Goal: Communication & Community: Participate in discussion

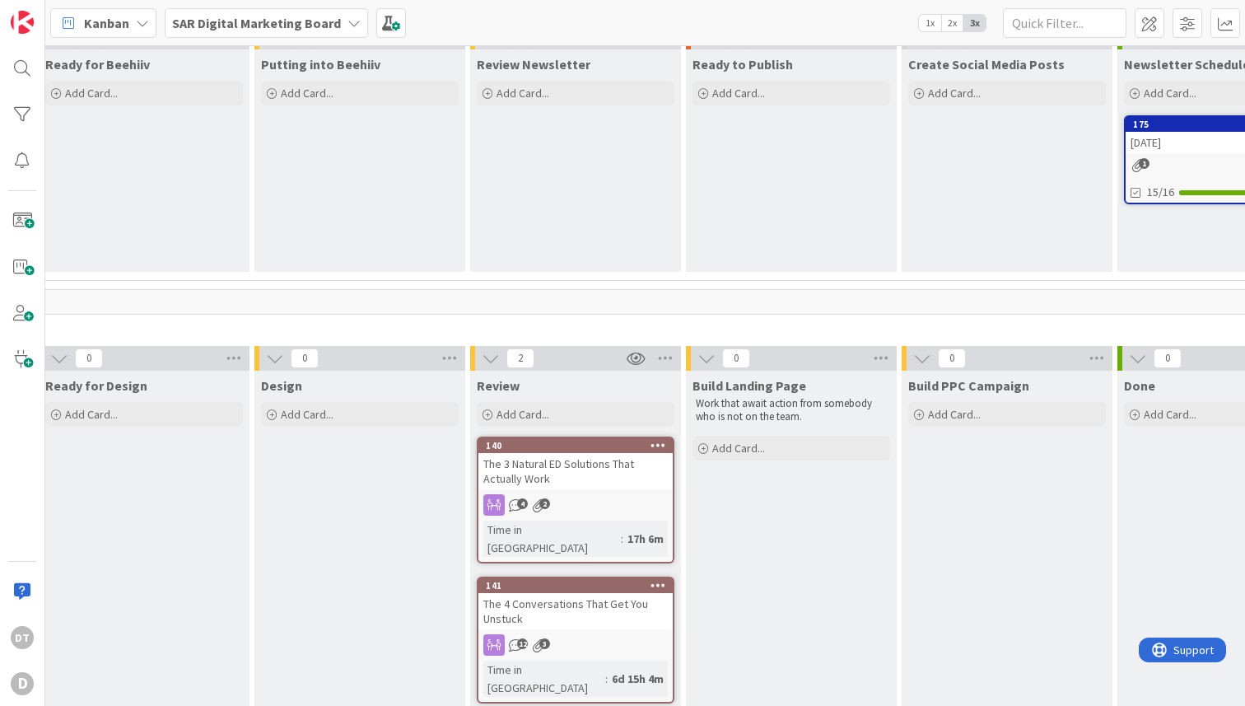
scroll to position [138, 719]
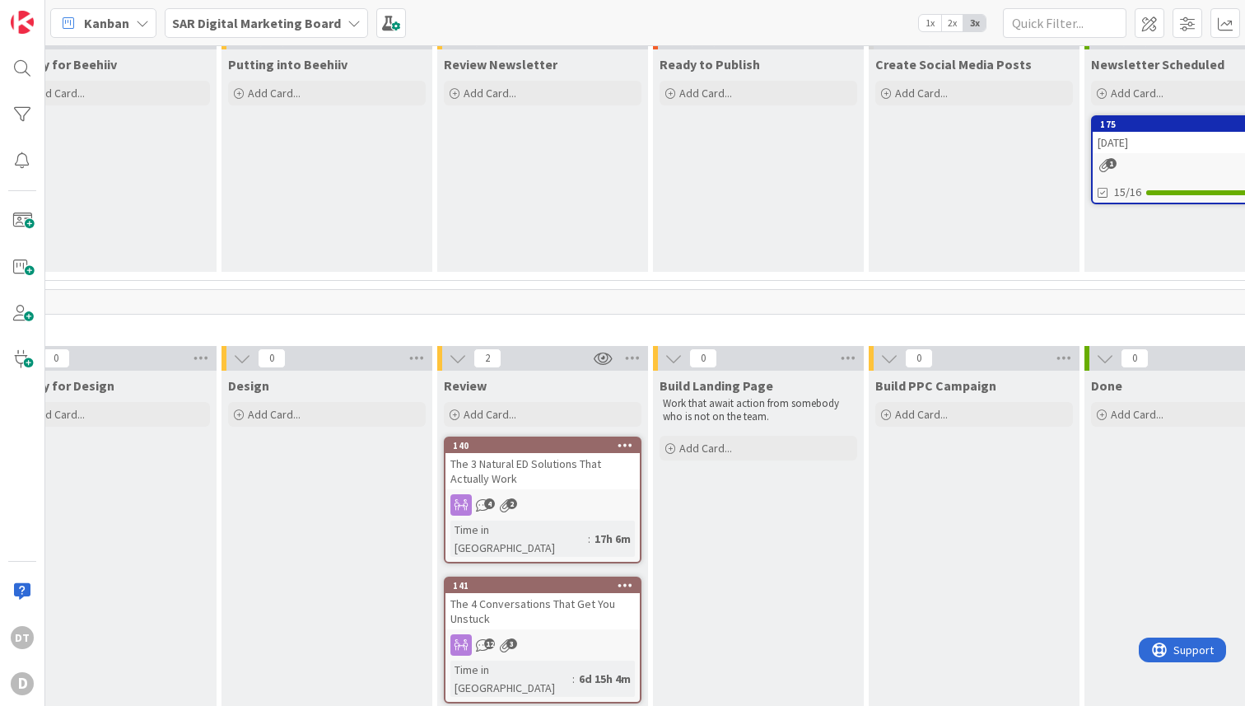
click at [520, 469] on div "The 3 Natural ED Solutions That Actually Work" at bounding box center [542, 471] width 194 height 36
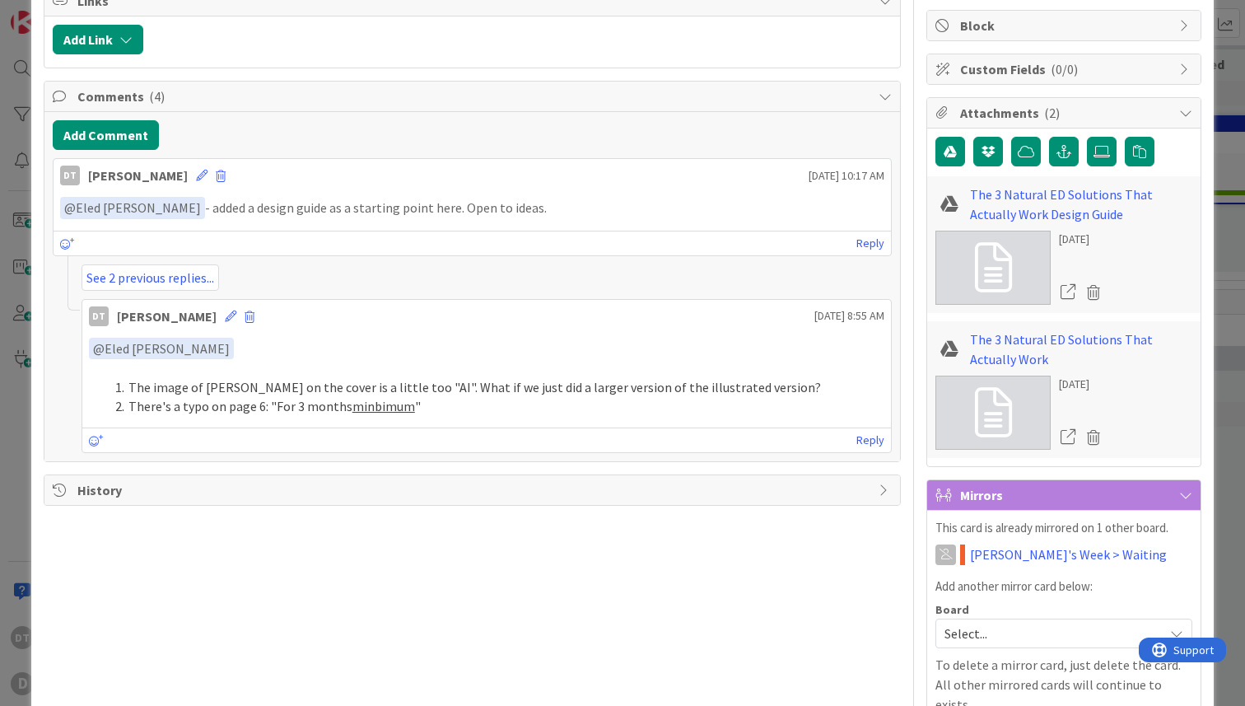
scroll to position [385, 0]
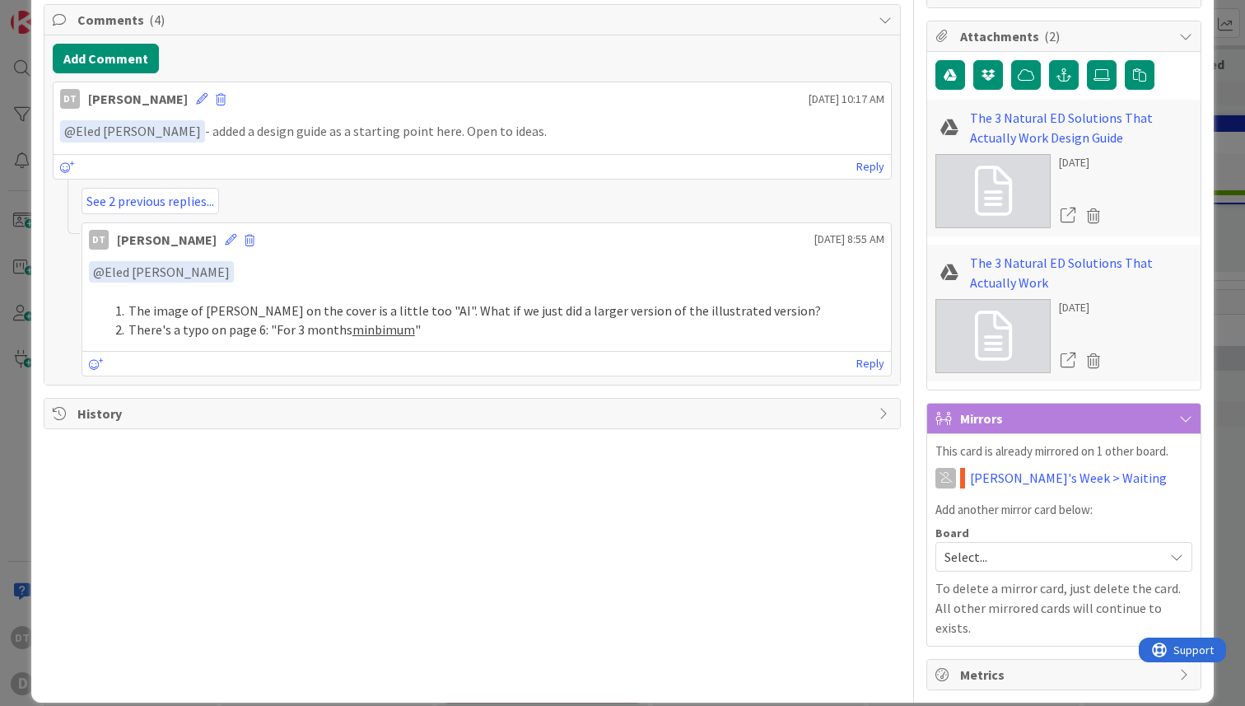
click at [656, 305] on li "The image of Joe on the cover is a little too "AI". What if we just did a large…" at bounding box center [497, 310] width 776 height 19
click at [232, 239] on icon at bounding box center [231, 240] width 12 height 12
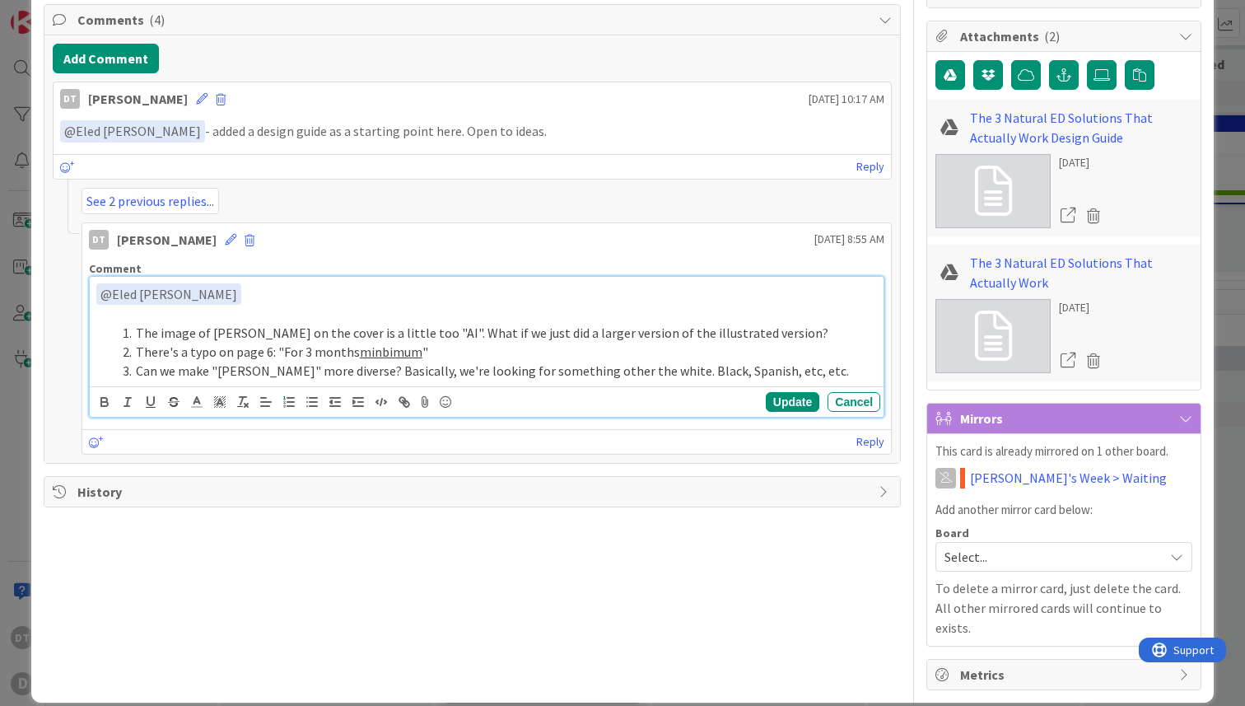
click at [635, 371] on li "Can we make "Joe" more diverse? Basically, we're looking for something other th…" at bounding box center [496, 370] width 761 height 19
click at [773, 363] on li "Can we make "Joe" more diverse? Basically, we're looking for something other th…" at bounding box center [496, 370] width 761 height 19
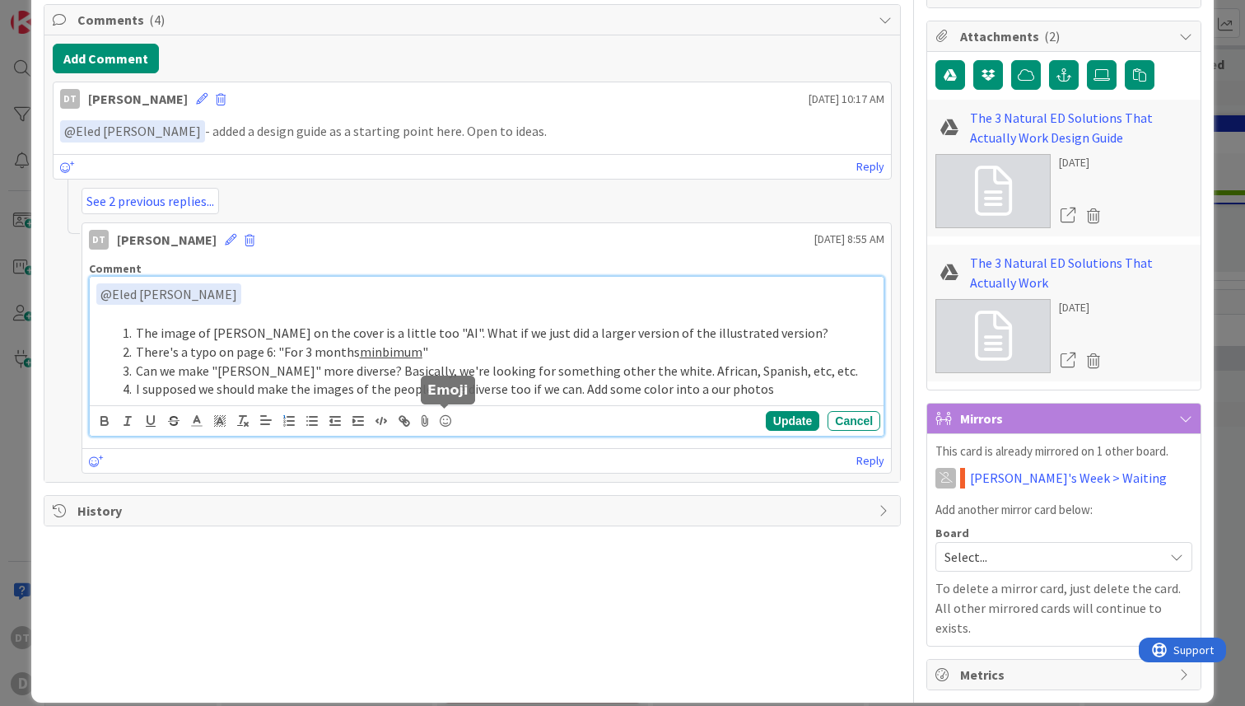
click at [447, 419] on icon at bounding box center [446, 420] width 20 height 23
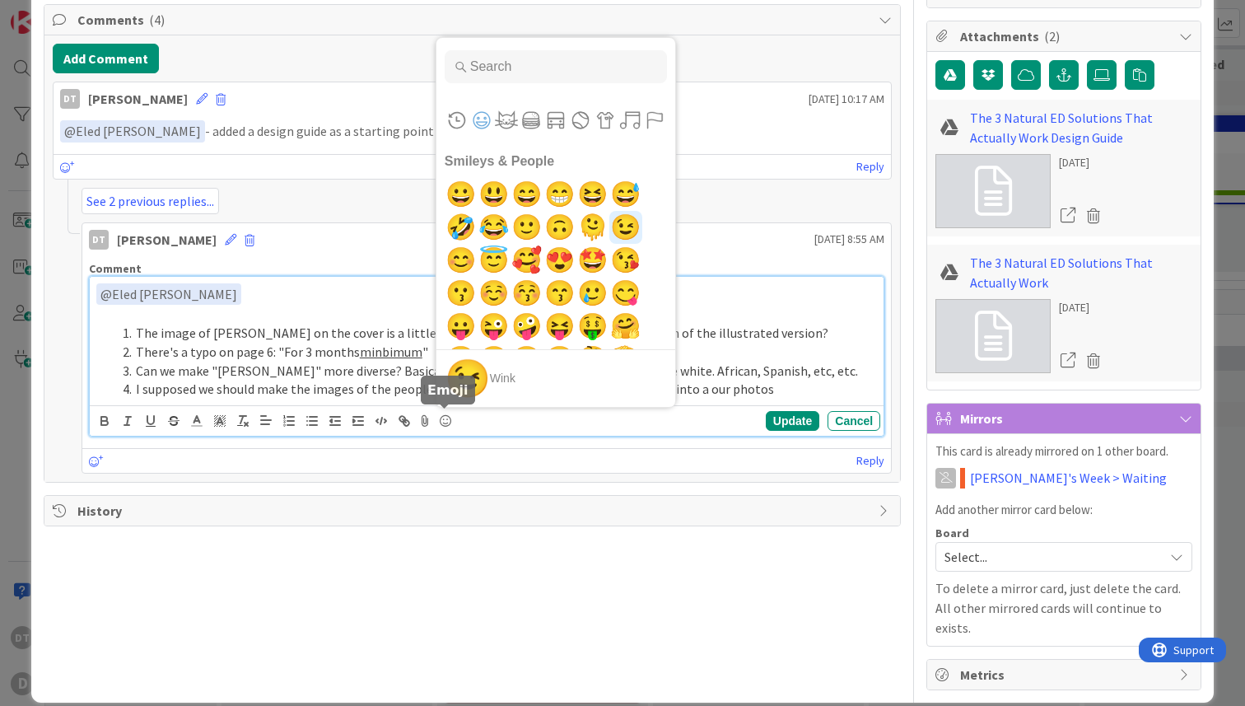
click at [623, 223] on span "😉" at bounding box center [625, 227] width 39 height 33
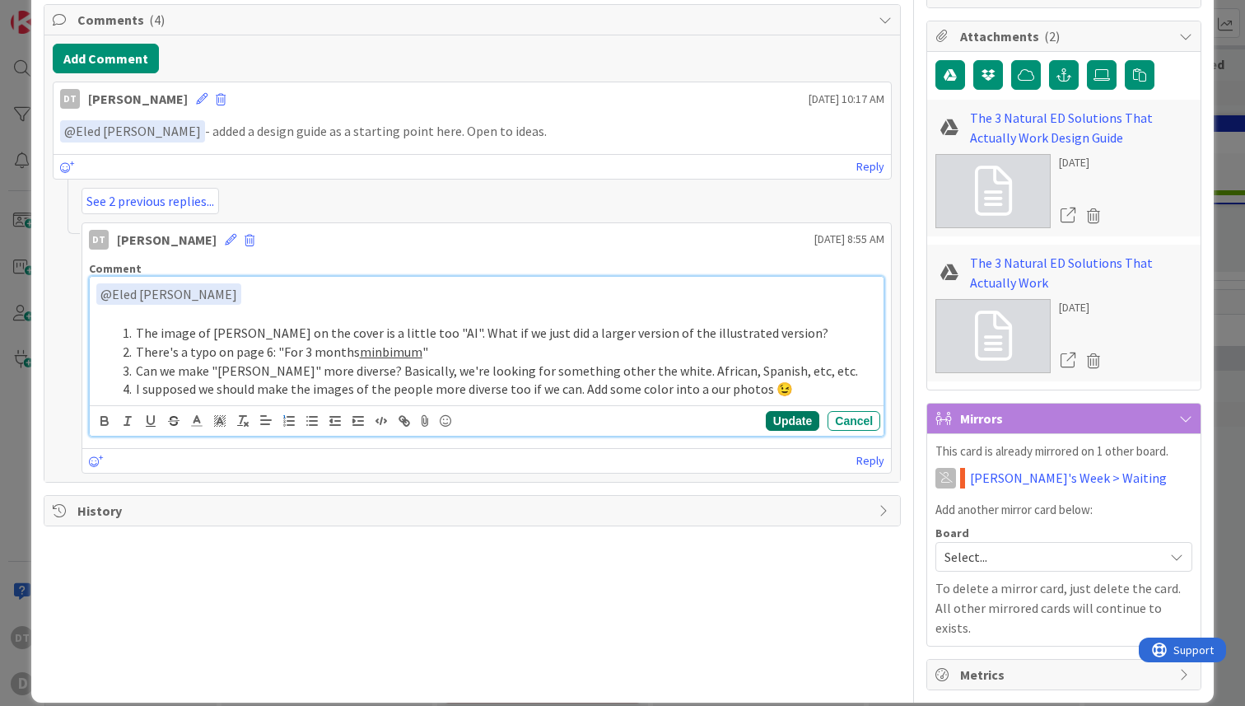
click at [780, 421] on button "Update" at bounding box center [793, 421] width 54 height 20
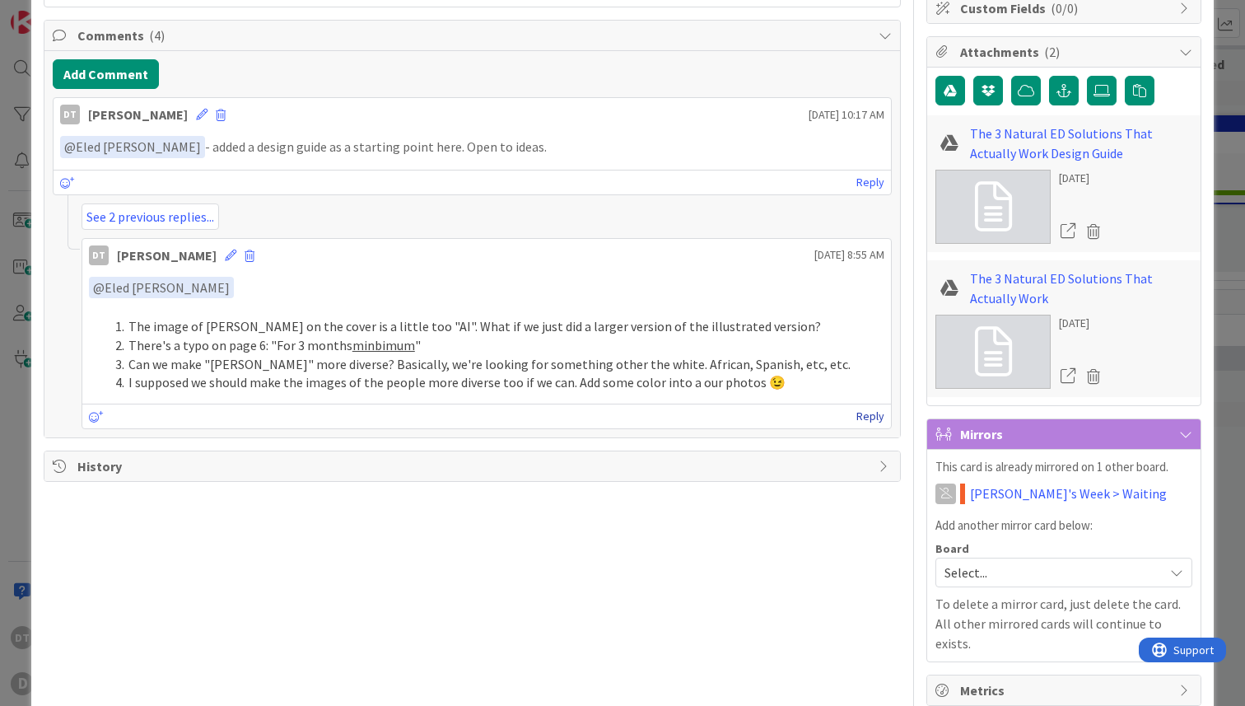
click at [858, 412] on link "Reply" at bounding box center [870, 416] width 28 height 21
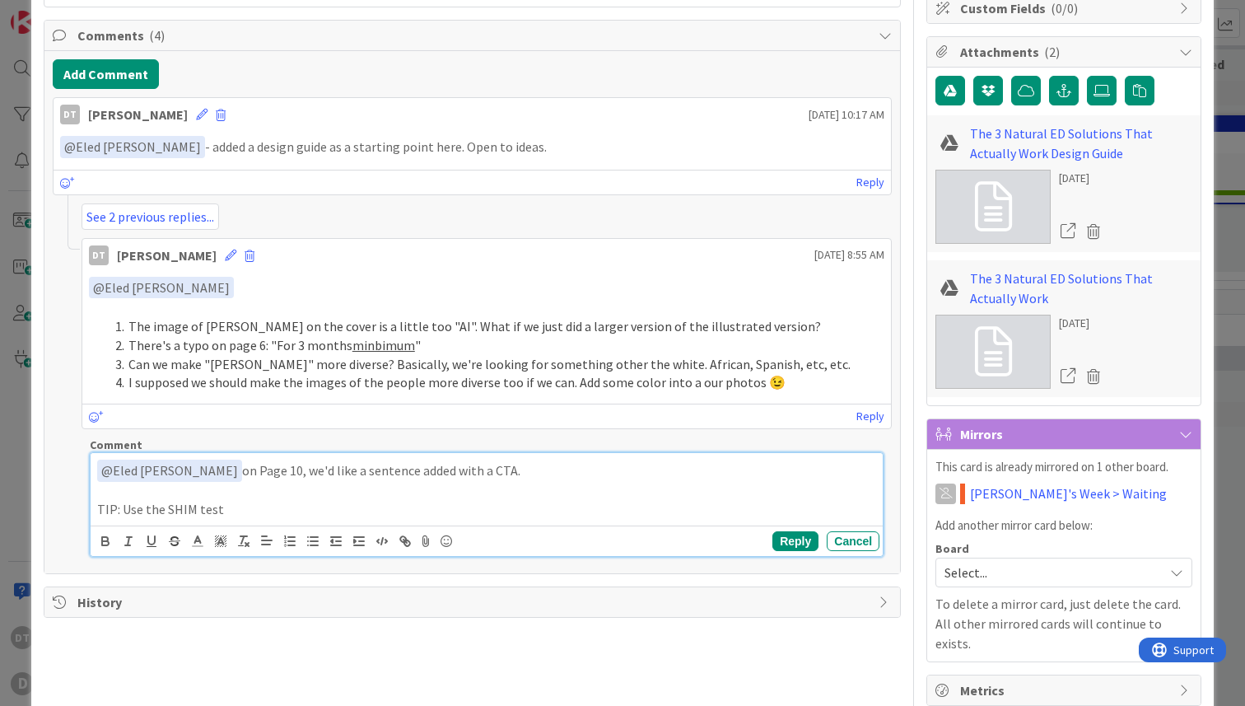
click at [498, 467] on p "﻿ @ Eled Cernik ﻿ on Page 10, we'd like a sentence added with a CTA." at bounding box center [486, 470] width 779 height 22
click at [238, 506] on p "TIP: Use the SHIM test" at bounding box center [486, 509] width 779 height 19
click at [124, 510] on p "TIP: Use the SHIM test" at bounding box center [486, 509] width 779 height 19
click at [122, 510] on p "TIP: Take the SHIM test to get an even more accurate picture of your before and…" at bounding box center [486, 509] width 779 height 19
drag, startPoint x: 124, startPoint y: 507, endPoint x: 196, endPoint y: 504, distance: 71.7
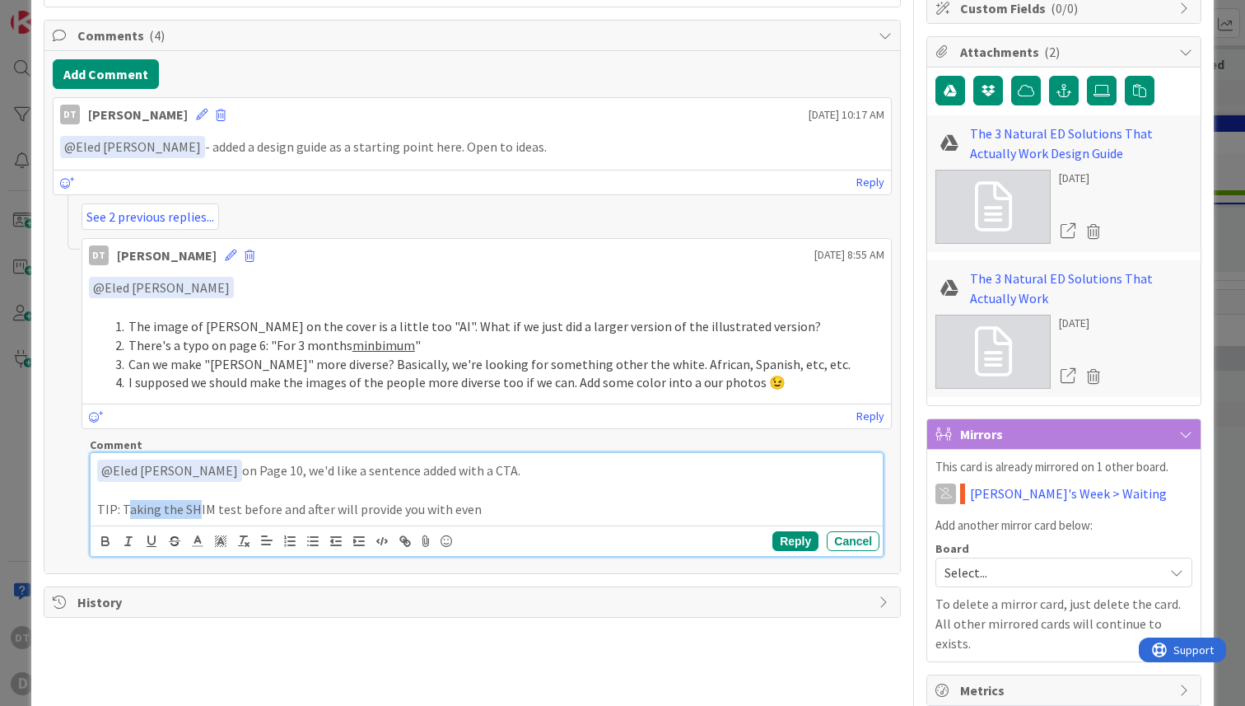
click at [196, 504] on p "TIP: Taking the SHIM test before and after will provide you with even" at bounding box center [486, 509] width 779 height 19
click at [156, 504] on p "TIP: Taking the SHIM test before and after will provide you with even" at bounding box center [486, 509] width 779 height 19
drag, startPoint x: 120, startPoint y: 508, endPoint x: 470, endPoint y: 509, distance: 349.9
click at [470, 509] on p "TIP: Taking the SHIM test before and after will provide you with even" at bounding box center [486, 509] width 779 height 19
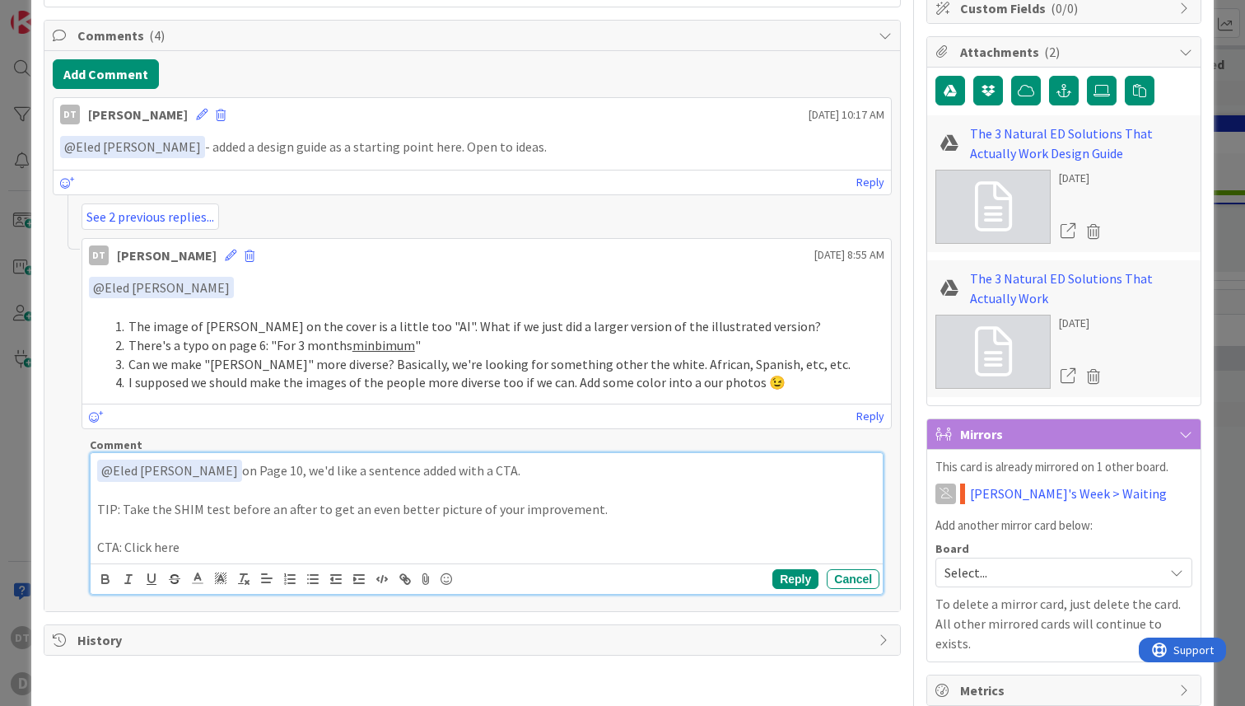
drag, startPoint x: 462, startPoint y: 469, endPoint x: 306, endPoint y: 469, distance: 155.6
click at [306, 469] on p "﻿ @ Eled Cernik ﻿ on Page 10, we'd like a sentence added with a CTA." at bounding box center [486, 470] width 779 height 22
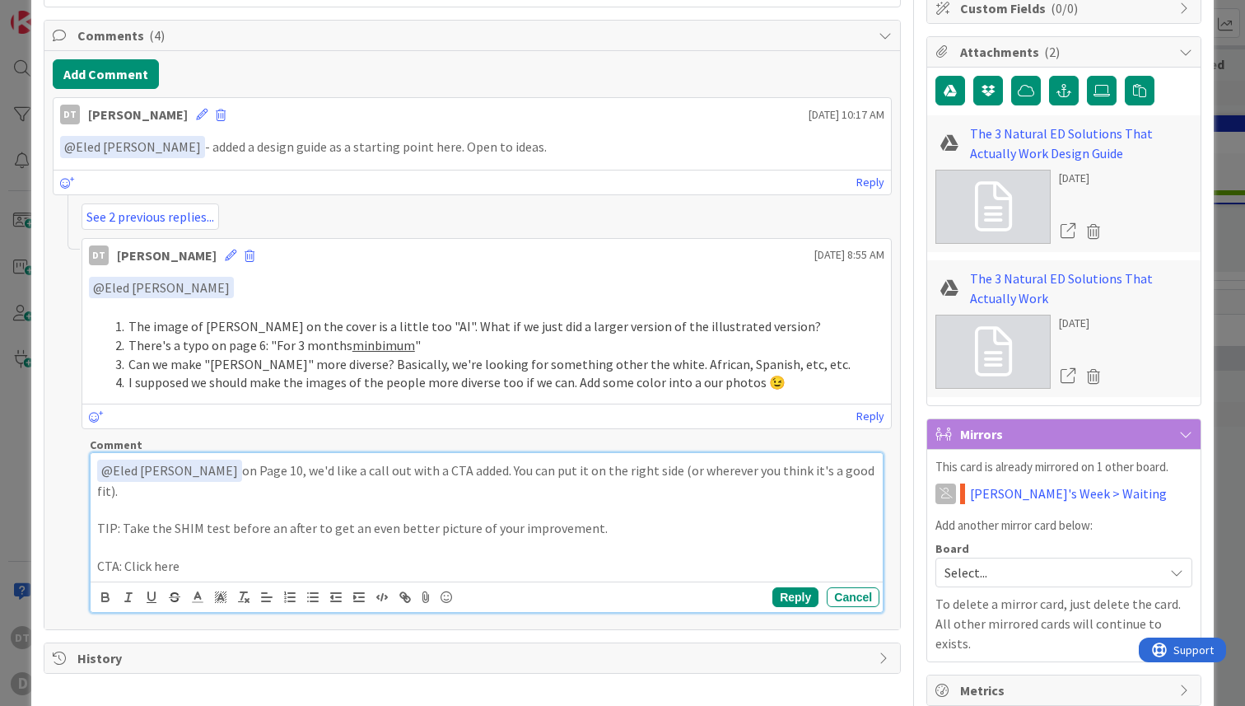
drag, startPoint x: 127, startPoint y: 548, endPoint x: 182, endPoint y: 544, distance: 55.3
click at [180, 557] on p "CTA: Click here" at bounding box center [486, 566] width 779 height 19
click at [842, 587] on button "Cancel" at bounding box center [853, 597] width 53 height 20
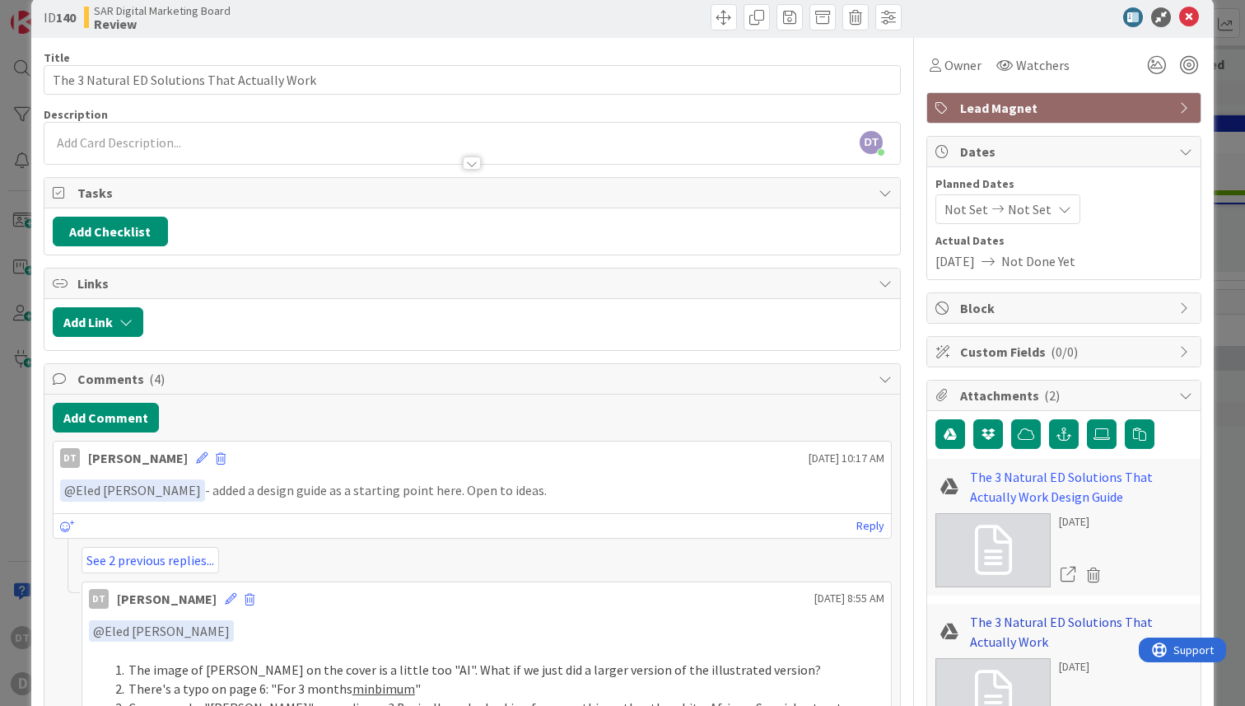
scroll to position [0, 0]
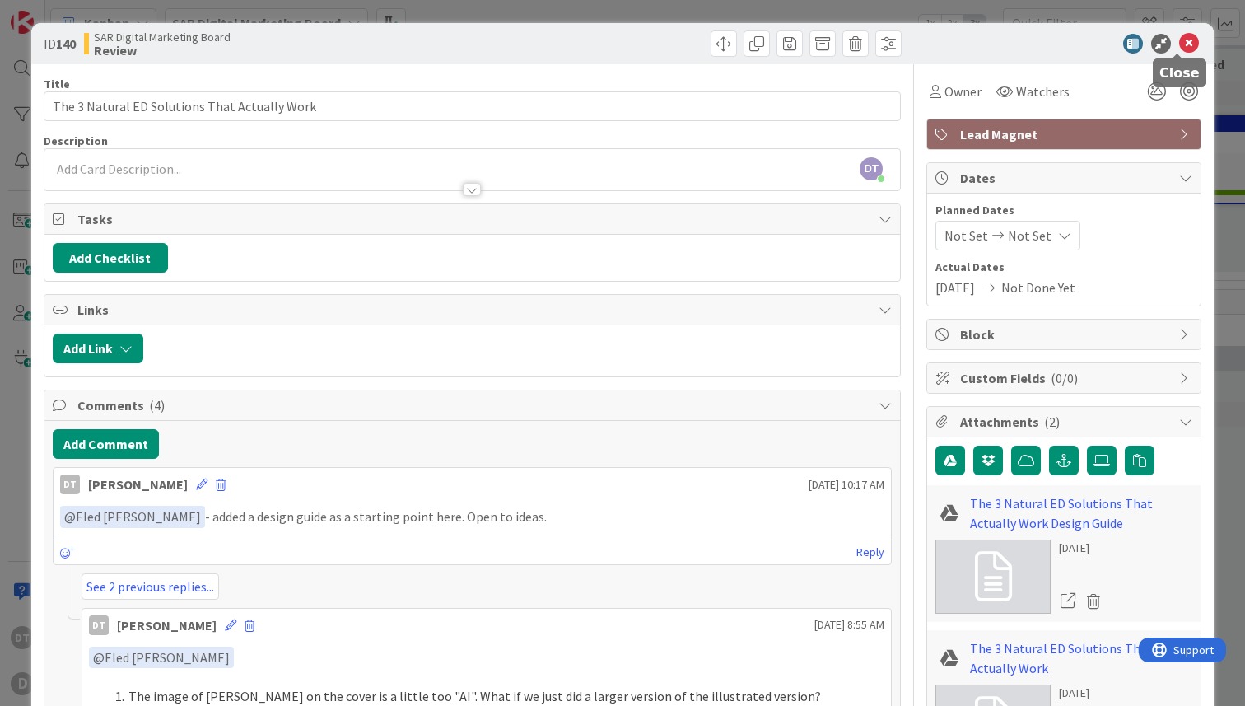
click at [1179, 43] on icon at bounding box center [1189, 44] width 20 height 20
